Goal: Feedback & Contribution: Contribute content

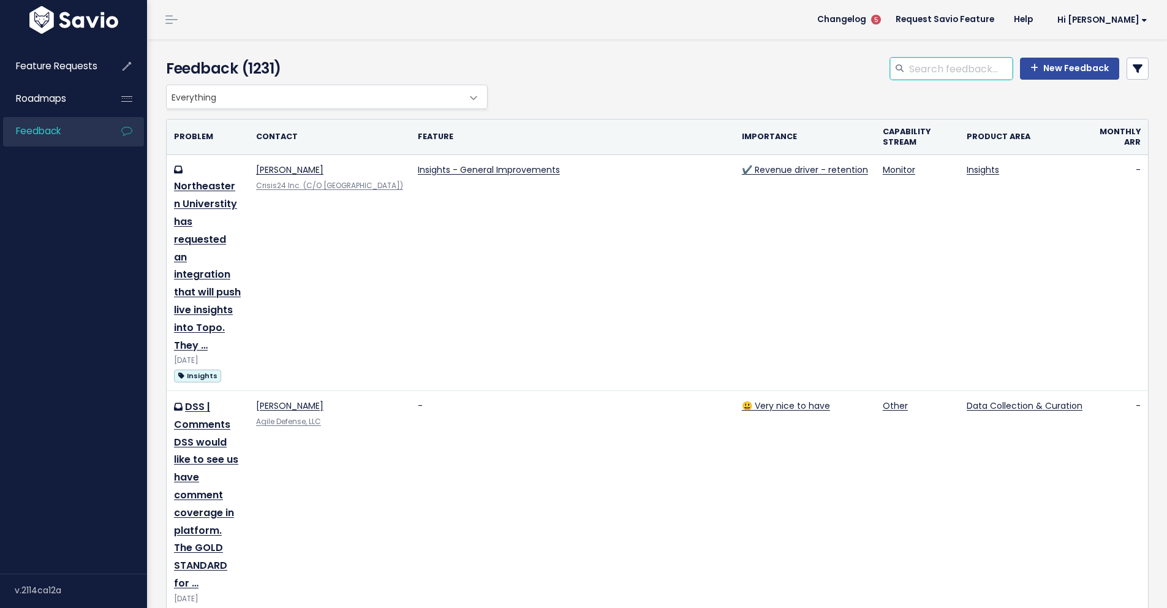
click at [972, 70] on input "search" at bounding box center [960, 69] width 105 height 22
type input "DHS"
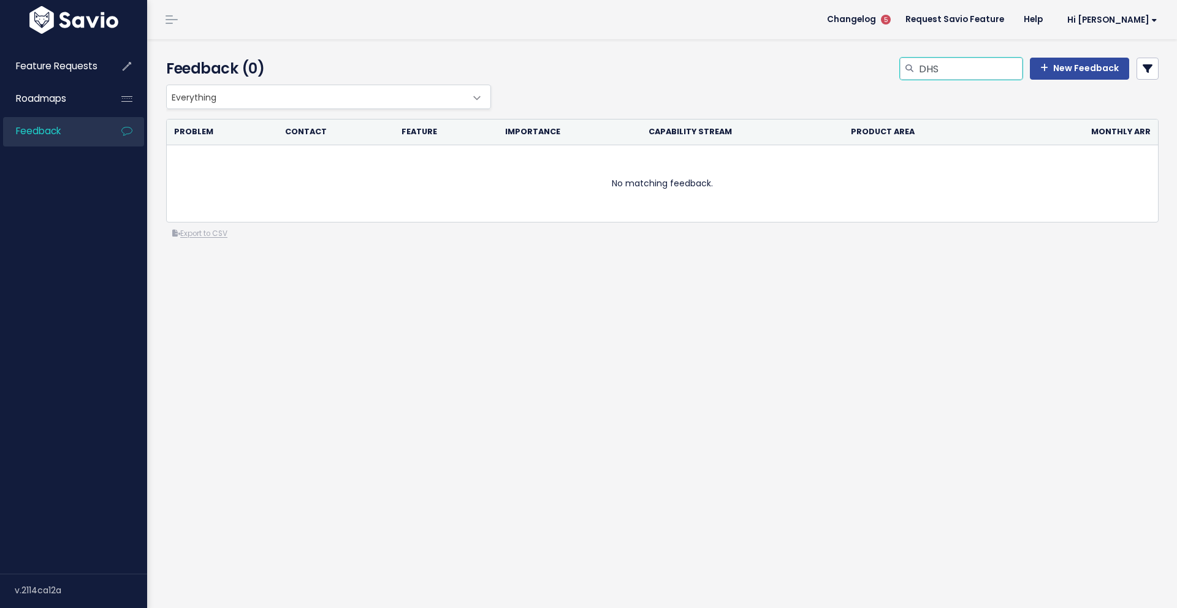
click at [939, 71] on input "DHS" at bounding box center [969, 69] width 105 height 22
type input "Department"
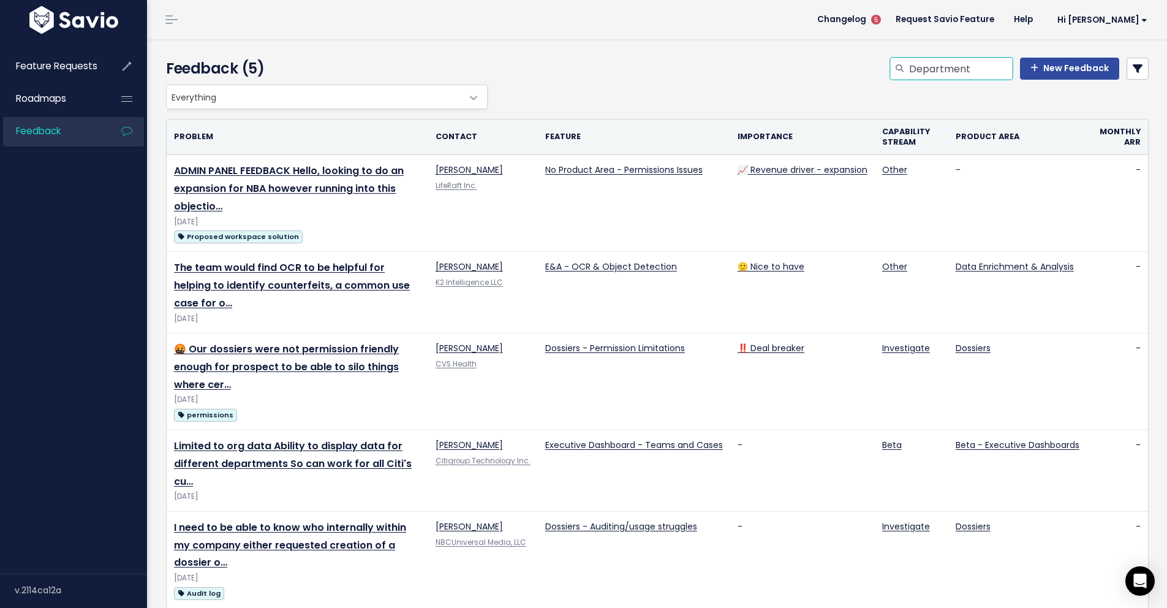
drag, startPoint x: 978, startPoint y: 70, endPoint x: 864, endPoint y: 70, distance: 114.0
click at [864, 70] on div "Department New Feedback" at bounding box center [825, 71] width 668 height 27
type input "LinkedIn"
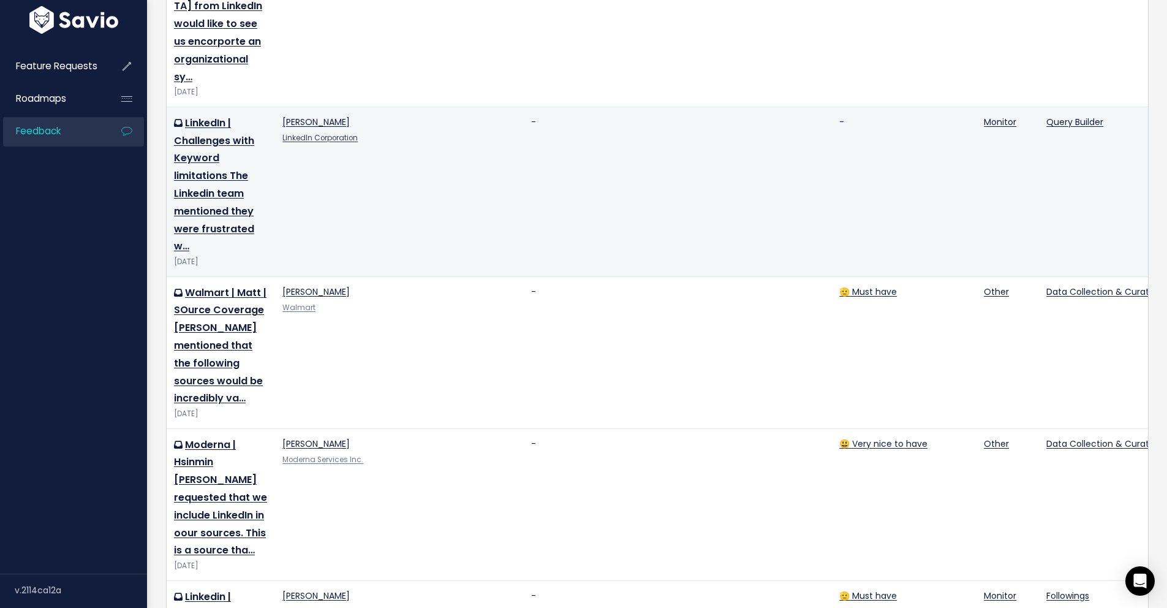
scroll to position [988, 0]
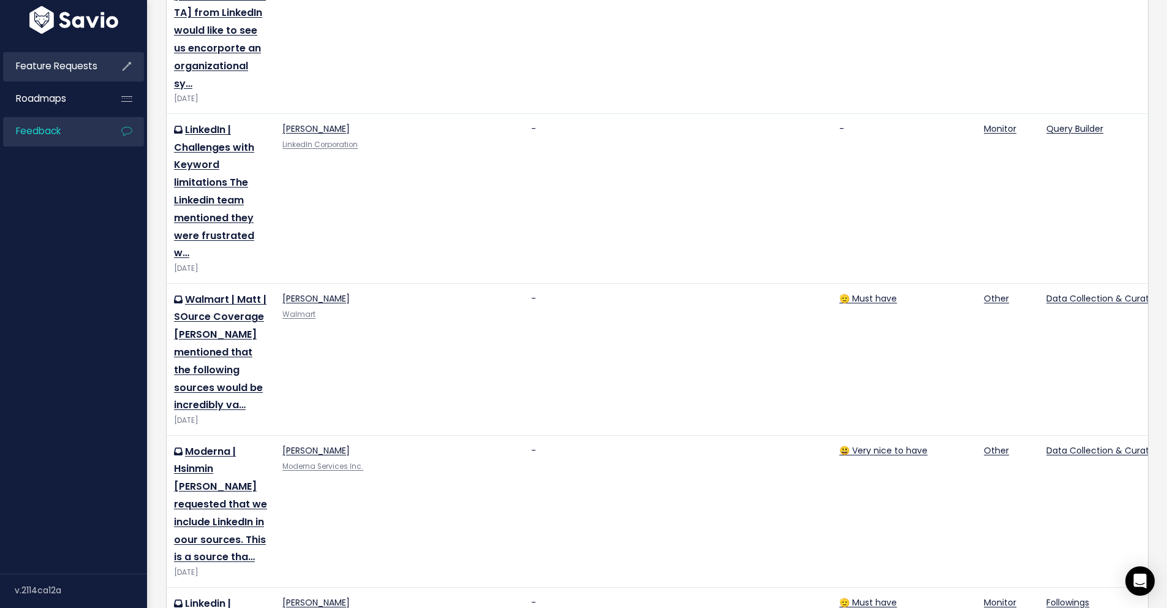
click at [67, 67] on span "Feature Requests" at bounding box center [56, 65] width 81 height 13
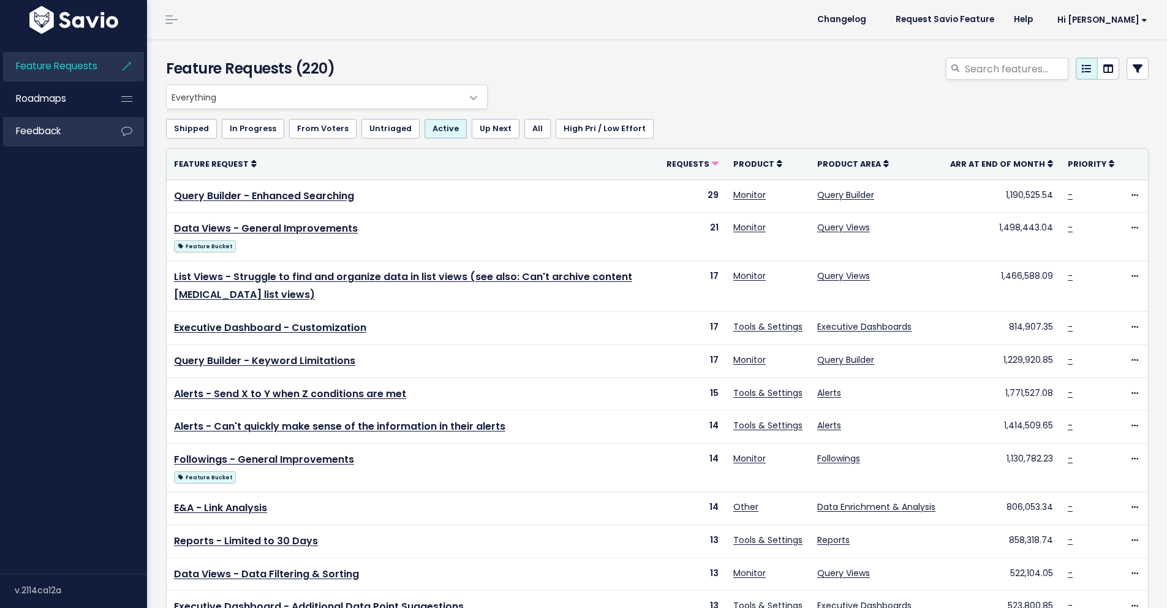
click at [45, 131] on span "Feedback" at bounding box center [38, 130] width 45 height 13
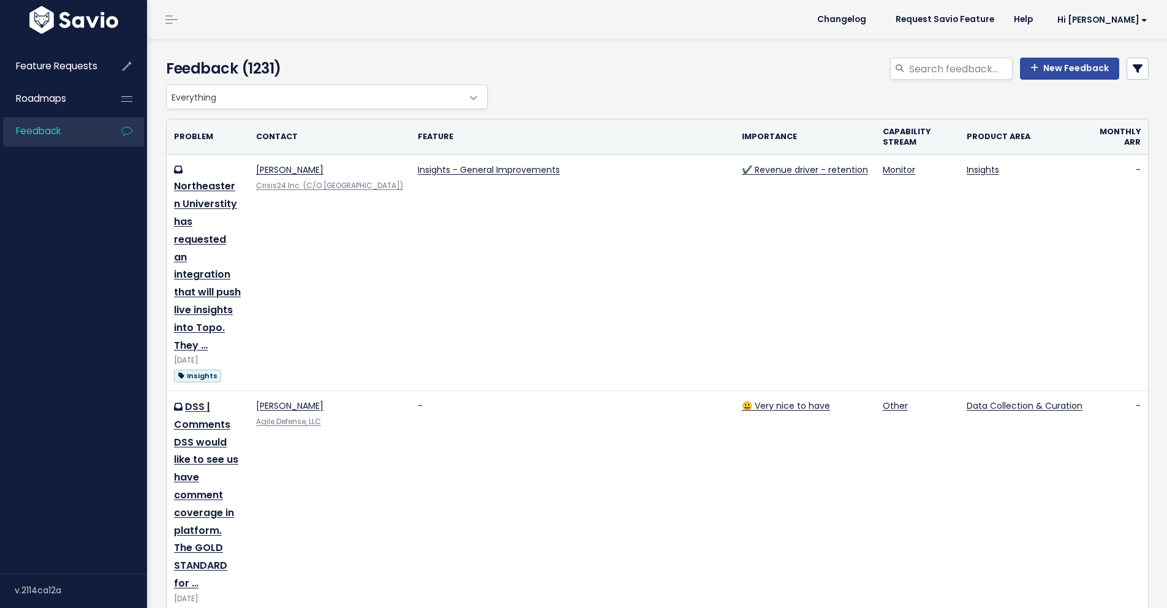
click at [707, 71] on div "New Feedback" at bounding box center [825, 71] width 668 height 27
click at [1051, 72] on link "New Feedback" at bounding box center [1069, 69] width 99 height 22
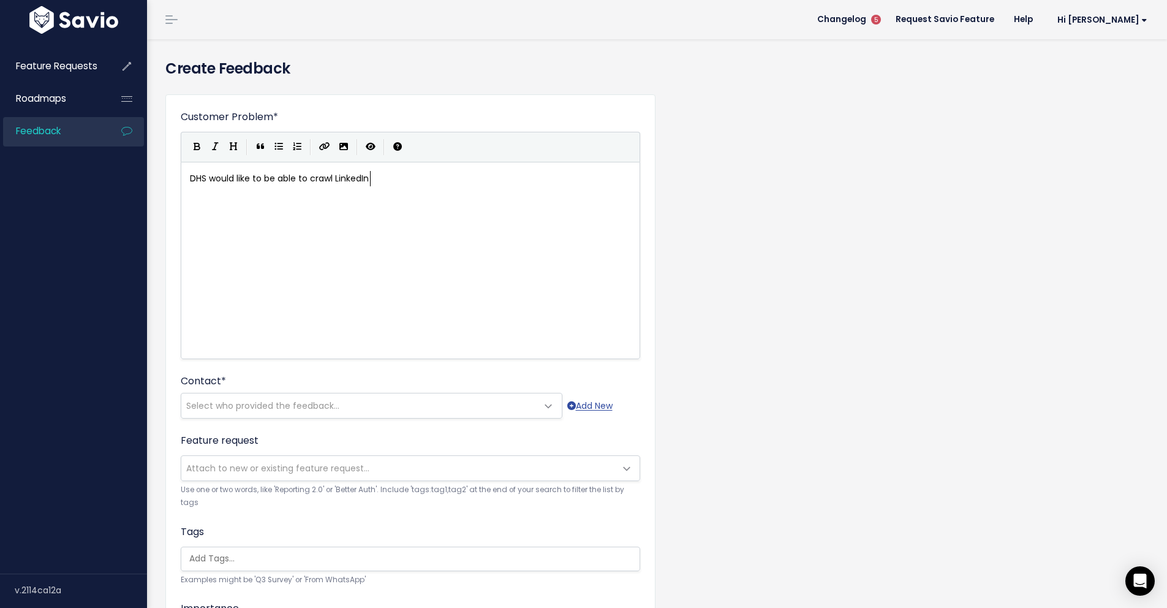
scroll to position [4, 183]
type textarea "DHS would like to be able to crawl LinkedIn through Liferaft. This source is on…"
type textarea "."
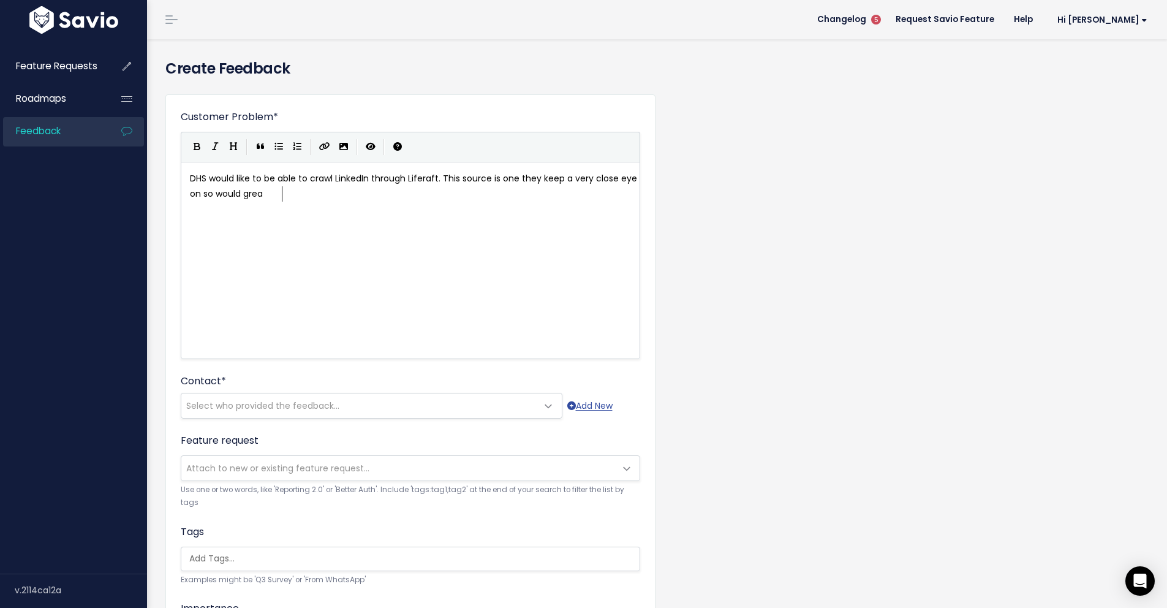
type textarea "so would greal"
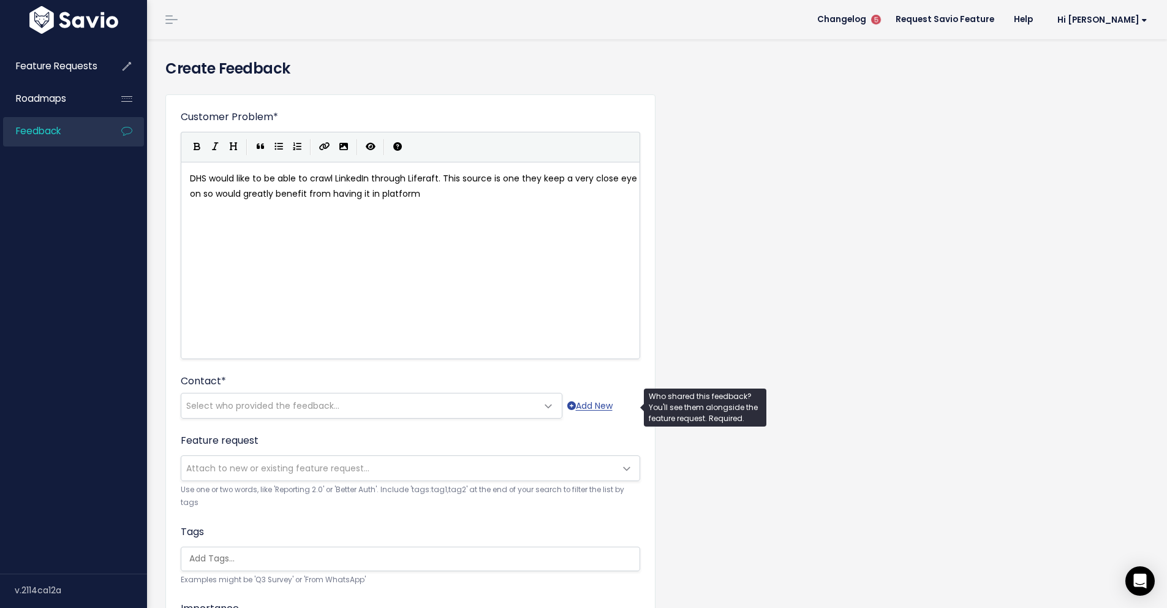
type textarea "tly benefit from having it in platform"
click at [322, 406] on span "Select who provided the feedback..." at bounding box center [262, 406] width 153 height 12
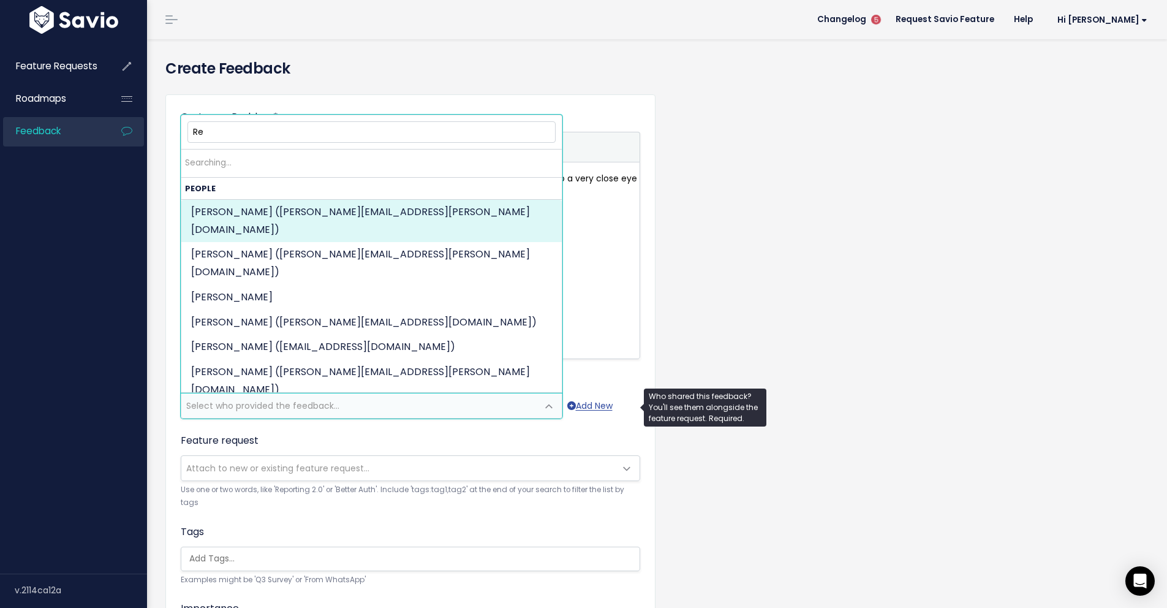
type input "R"
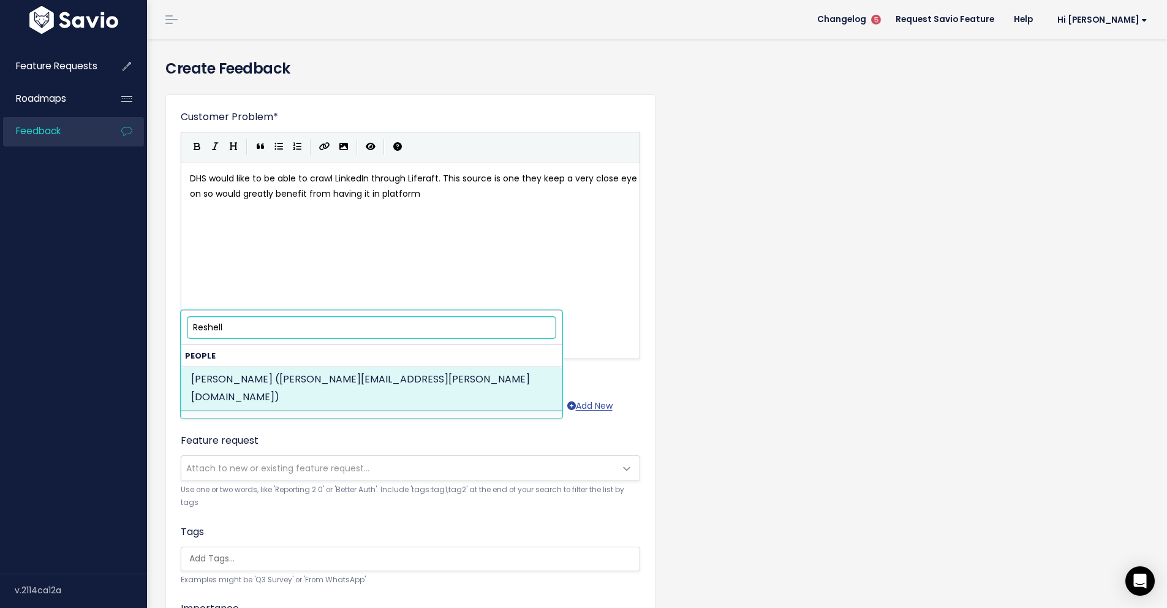
type input "Reshell"
select select "88317326"
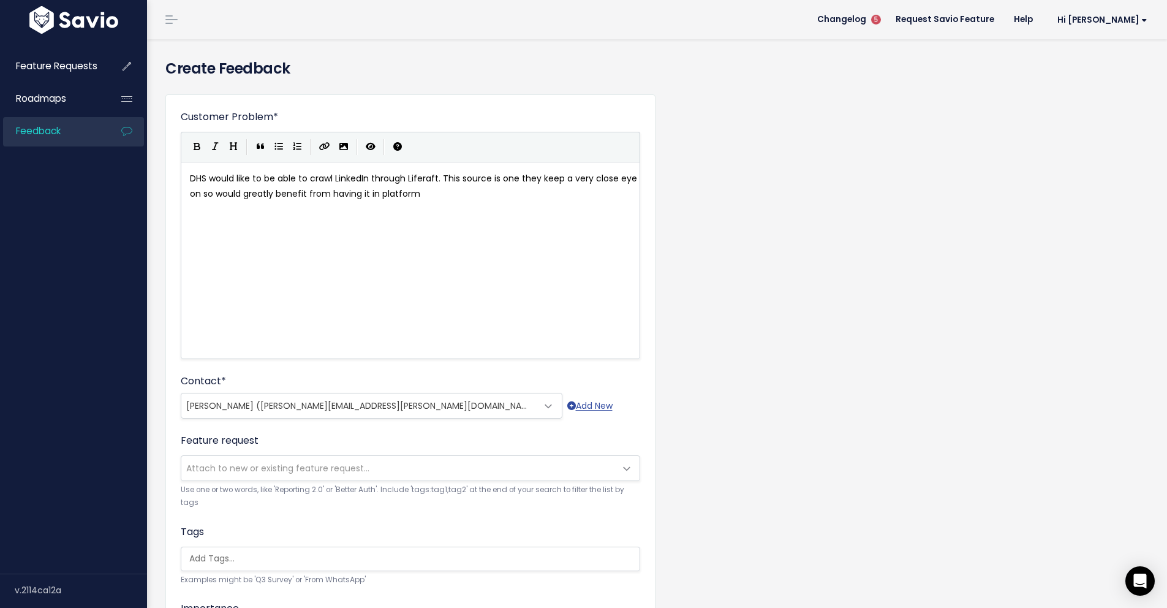
click at [293, 468] on span "Attach to new or existing feature request..." at bounding box center [277, 468] width 183 height 12
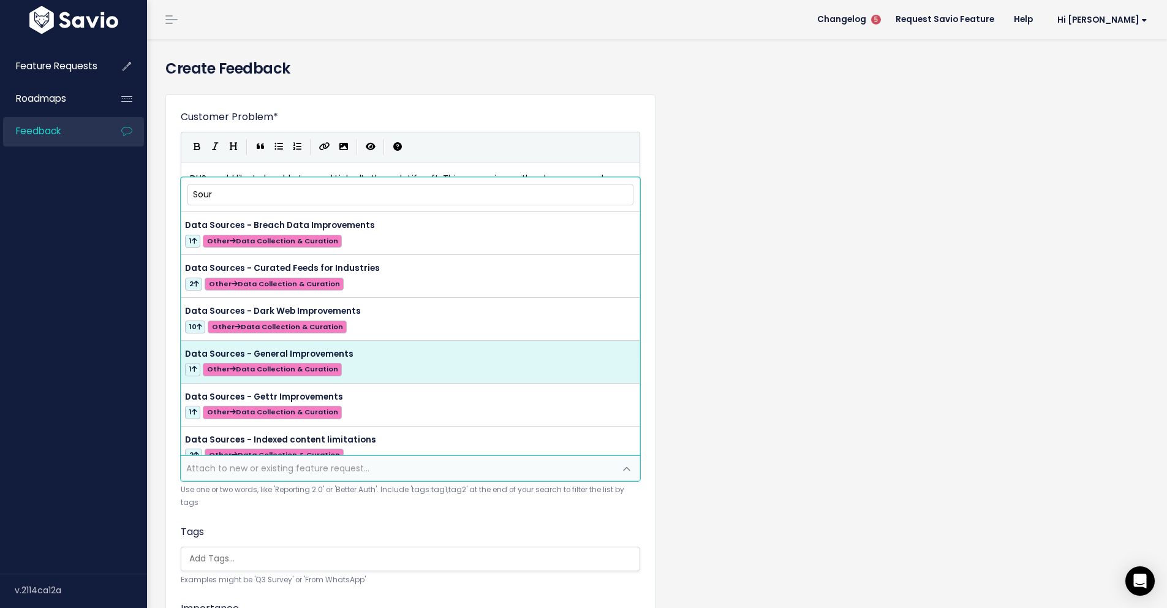
type input "Sour"
select select "57493"
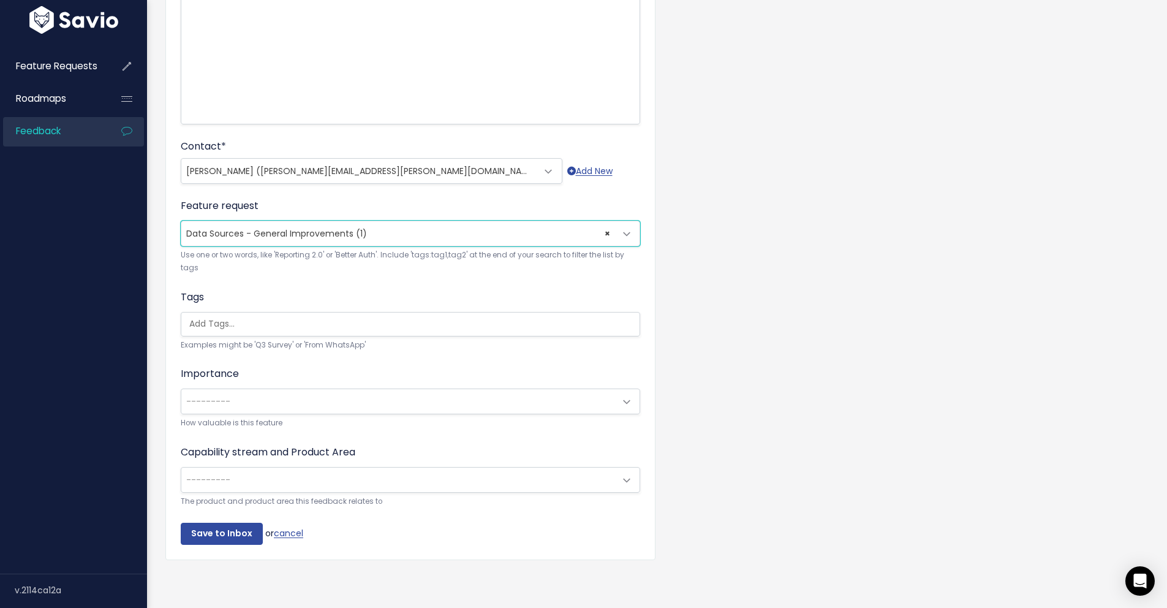
scroll to position [244, 0]
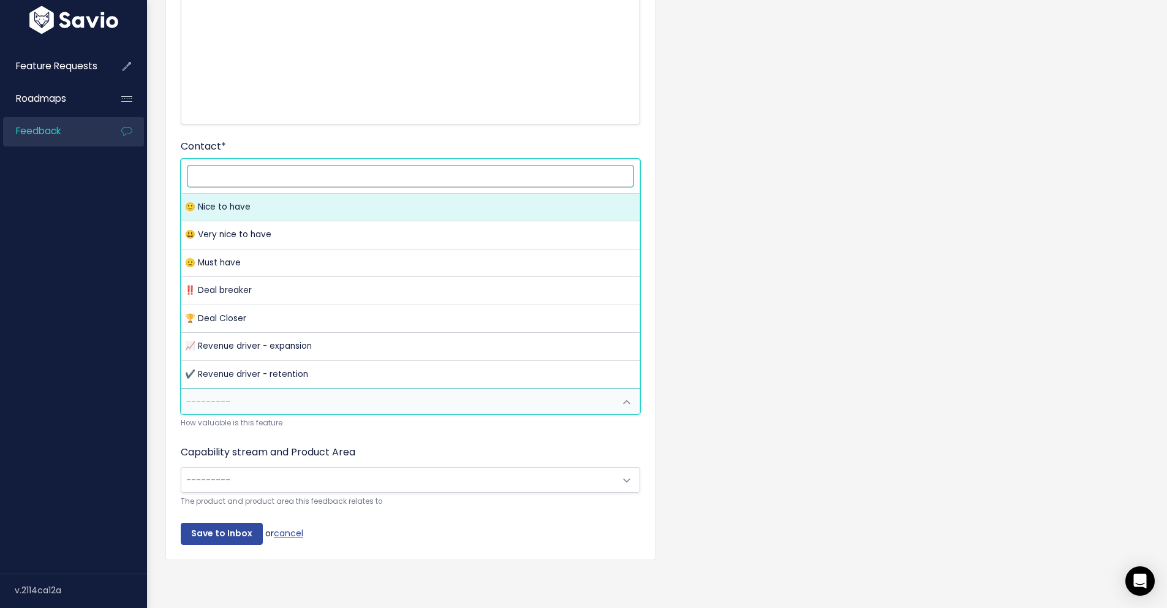
click at [345, 389] on span "---------" at bounding box center [398, 401] width 434 height 25
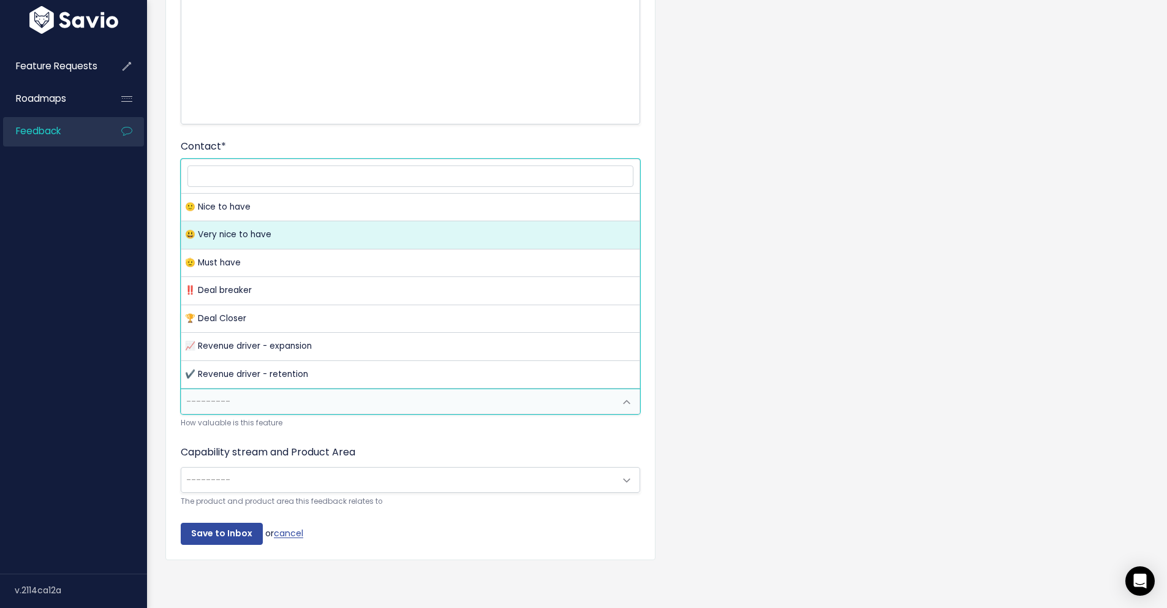
select select "VERY_NICE_TO_HAVE"
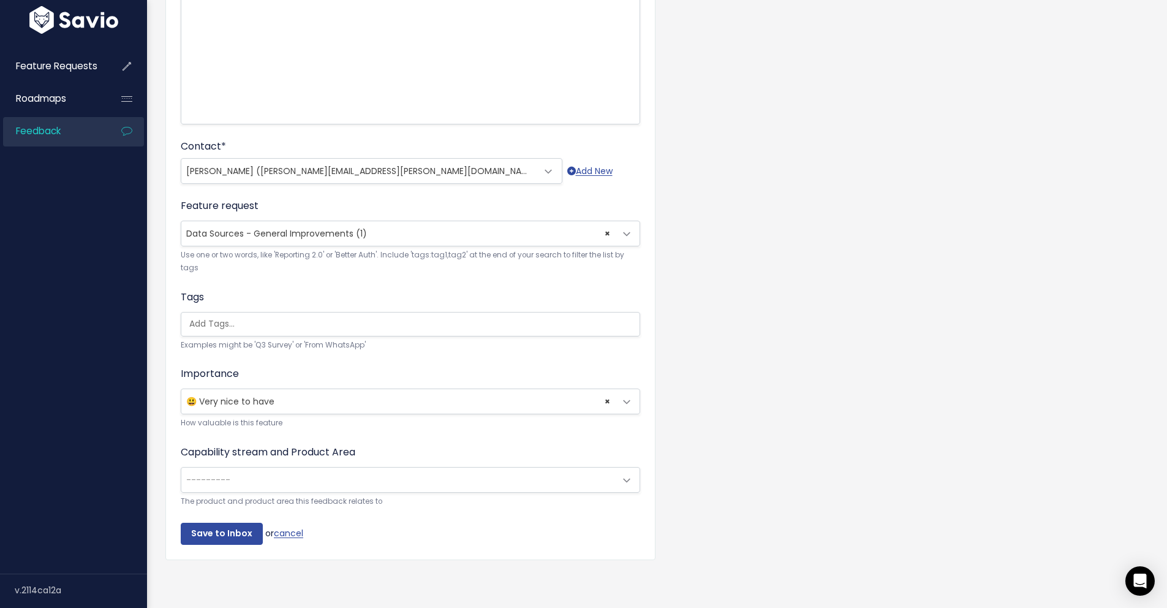
click at [776, 354] on div "Customer Problem * DHS would like to be able to crawl LinkedIn through Liferaft…" at bounding box center [657, 219] width 1002 height 738
click at [206, 526] on input "Save to Inbox" at bounding box center [222, 534] width 82 height 22
